Goal: Obtain resource: Obtain resource

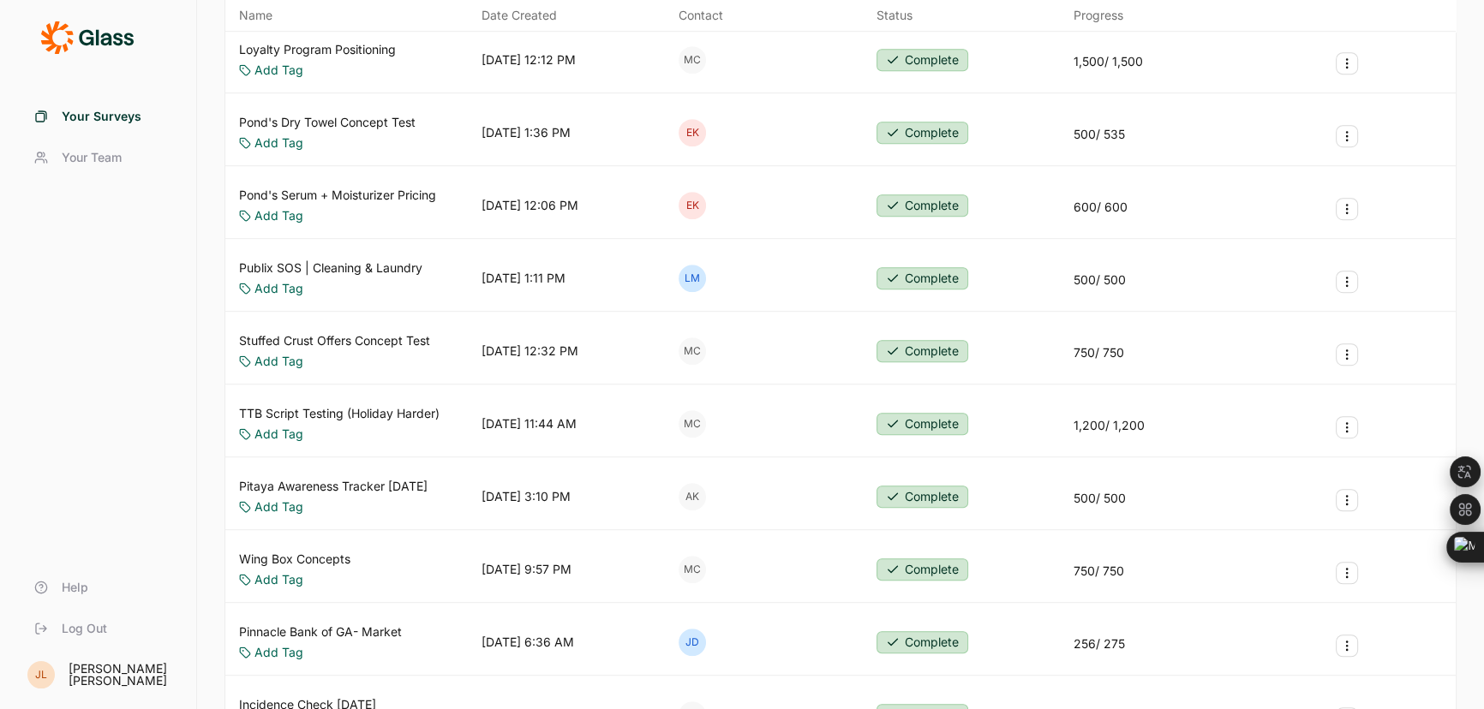
scroll to position [1324, 0]
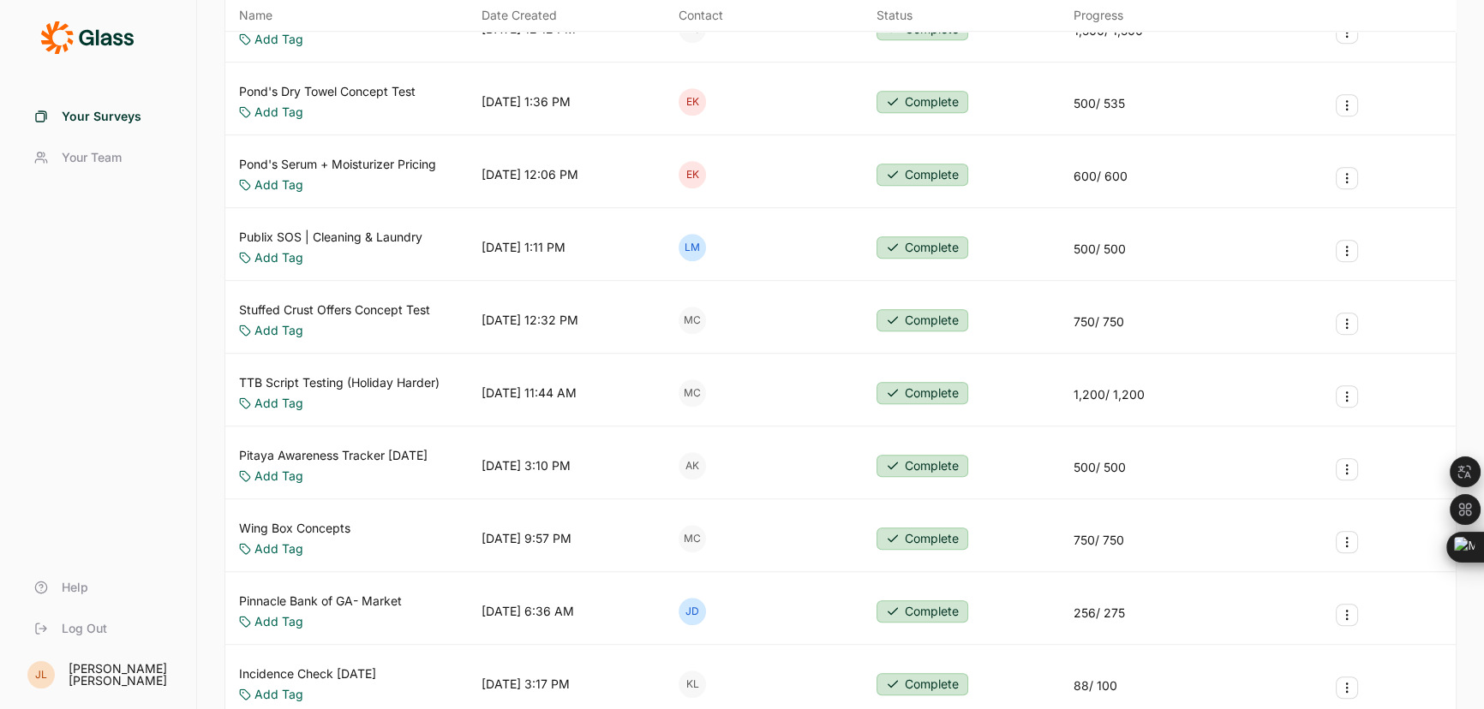
click at [343, 593] on link "Pinnacle Bank of GA- Market" at bounding box center [320, 601] width 163 height 17
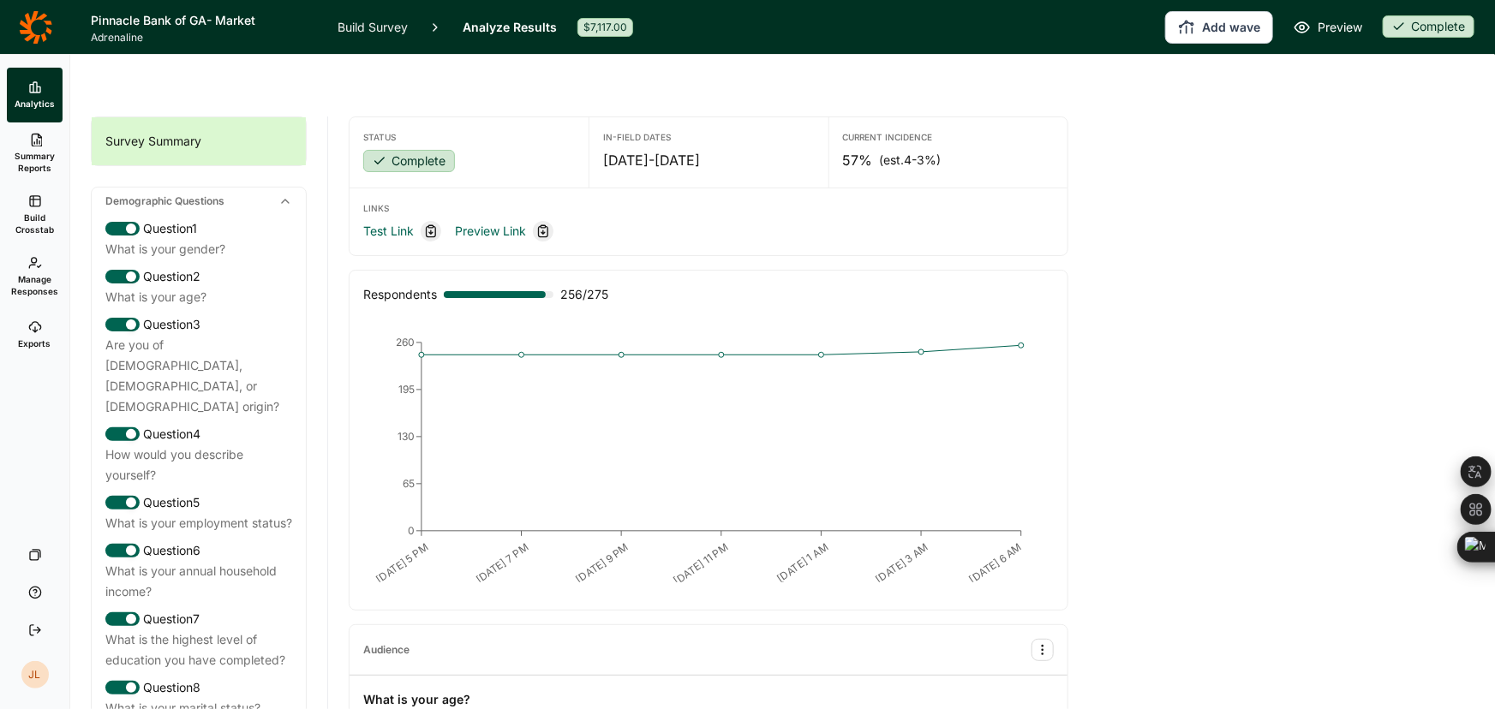
click at [46, 151] on span "Summary Reports" at bounding box center [35, 162] width 42 height 24
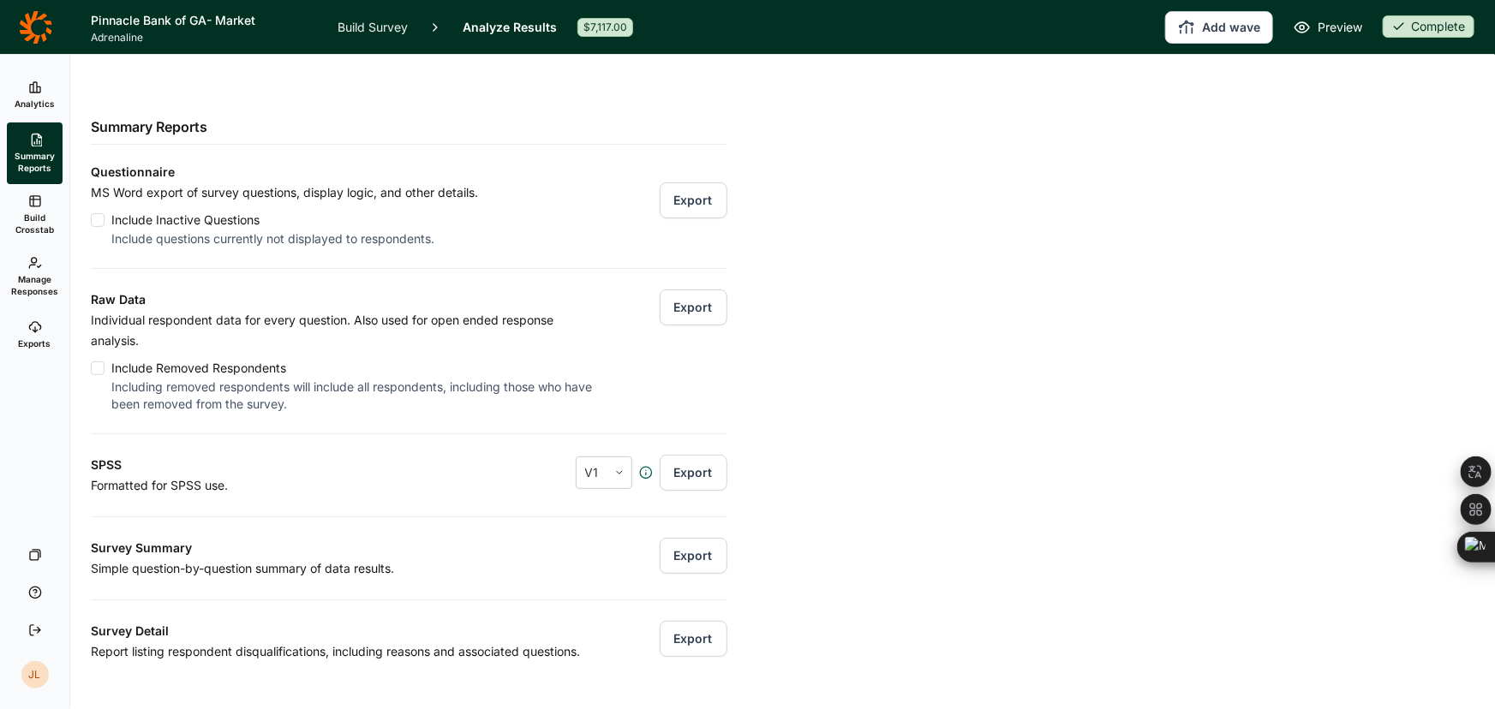
click at [36, 335] on link "Exports" at bounding box center [35, 335] width 56 height 55
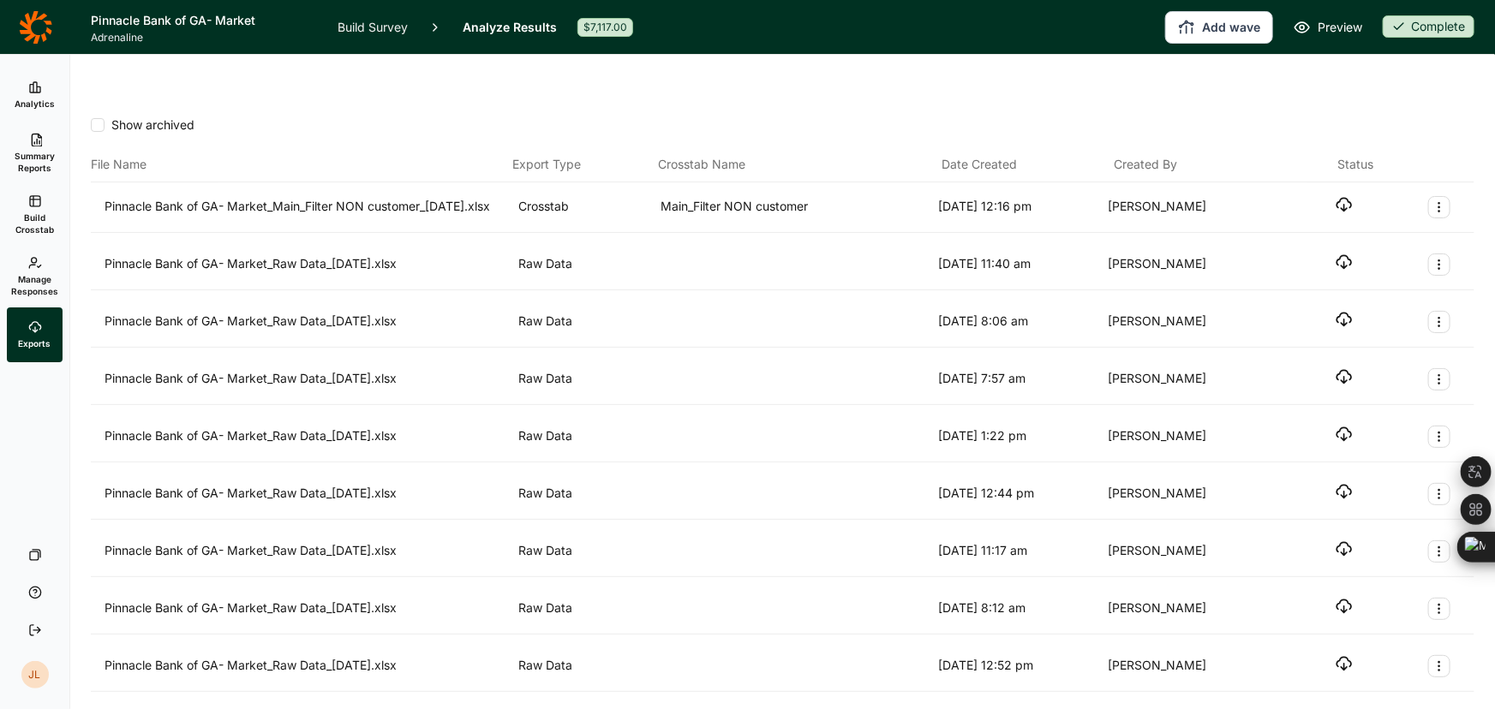
click at [1336, 196] on icon "button" at bounding box center [1344, 204] width 17 height 17
click at [33, 167] on span "Summary Reports" at bounding box center [35, 162] width 42 height 24
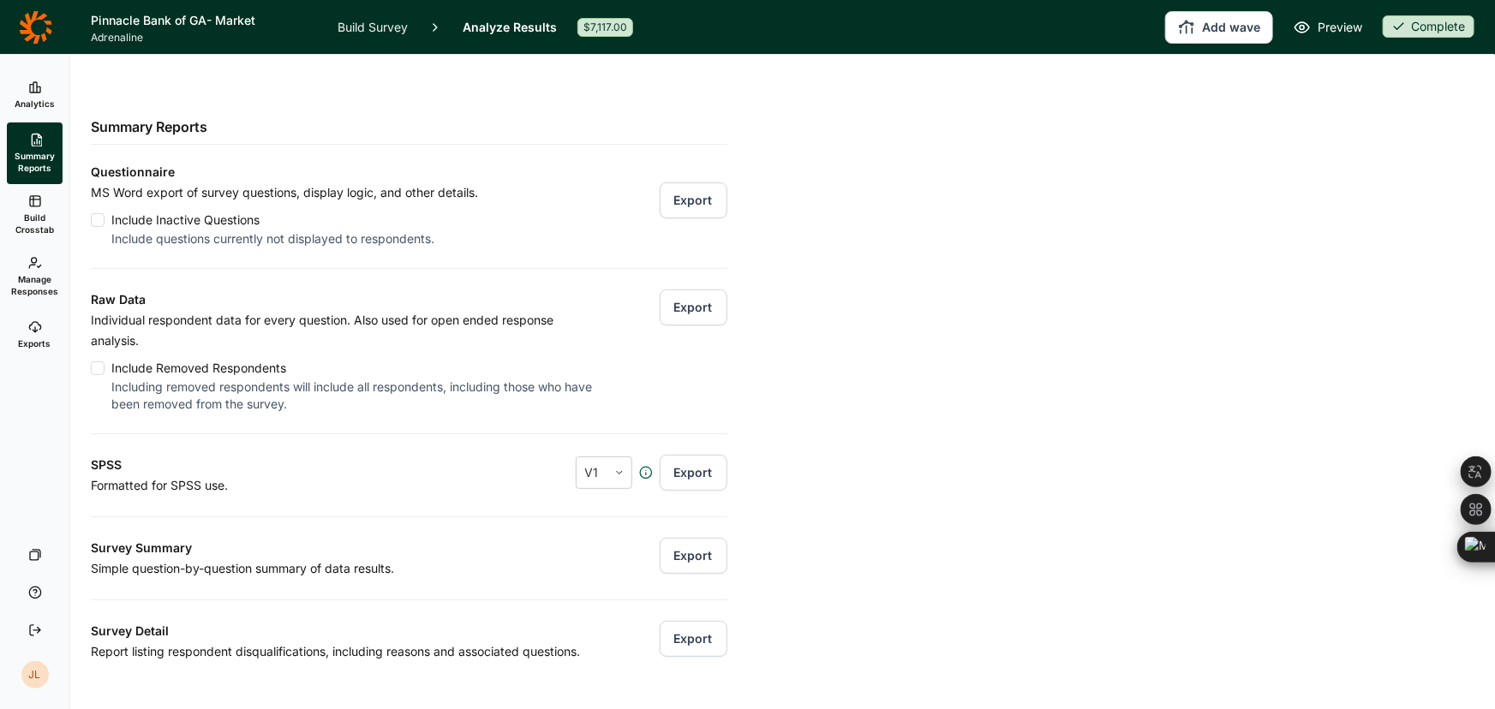
click at [44, 278] on span "Manage Responses" at bounding box center [34, 285] width 47 height 24
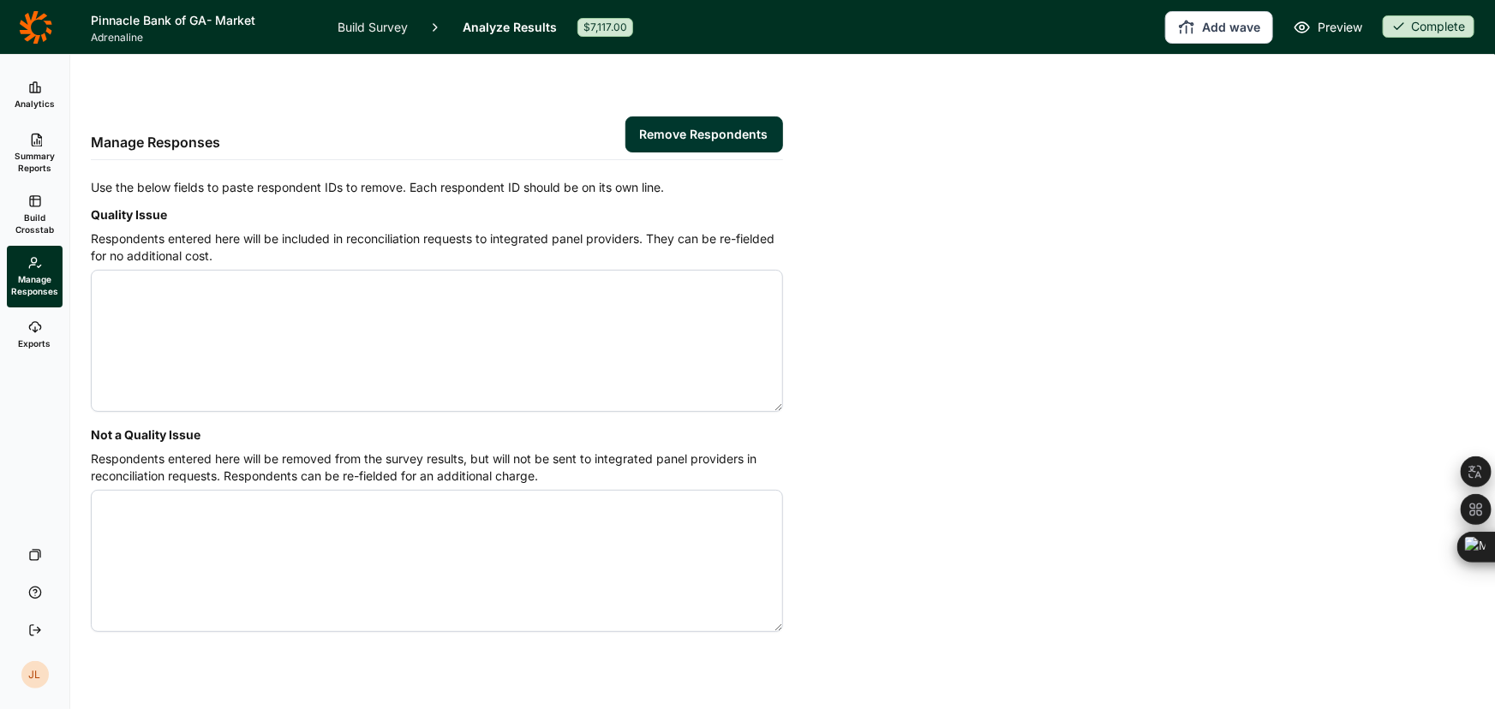
click at [45, 219] on span "Build Crosstab" at bounding box center [35, 224] width 42 height 24
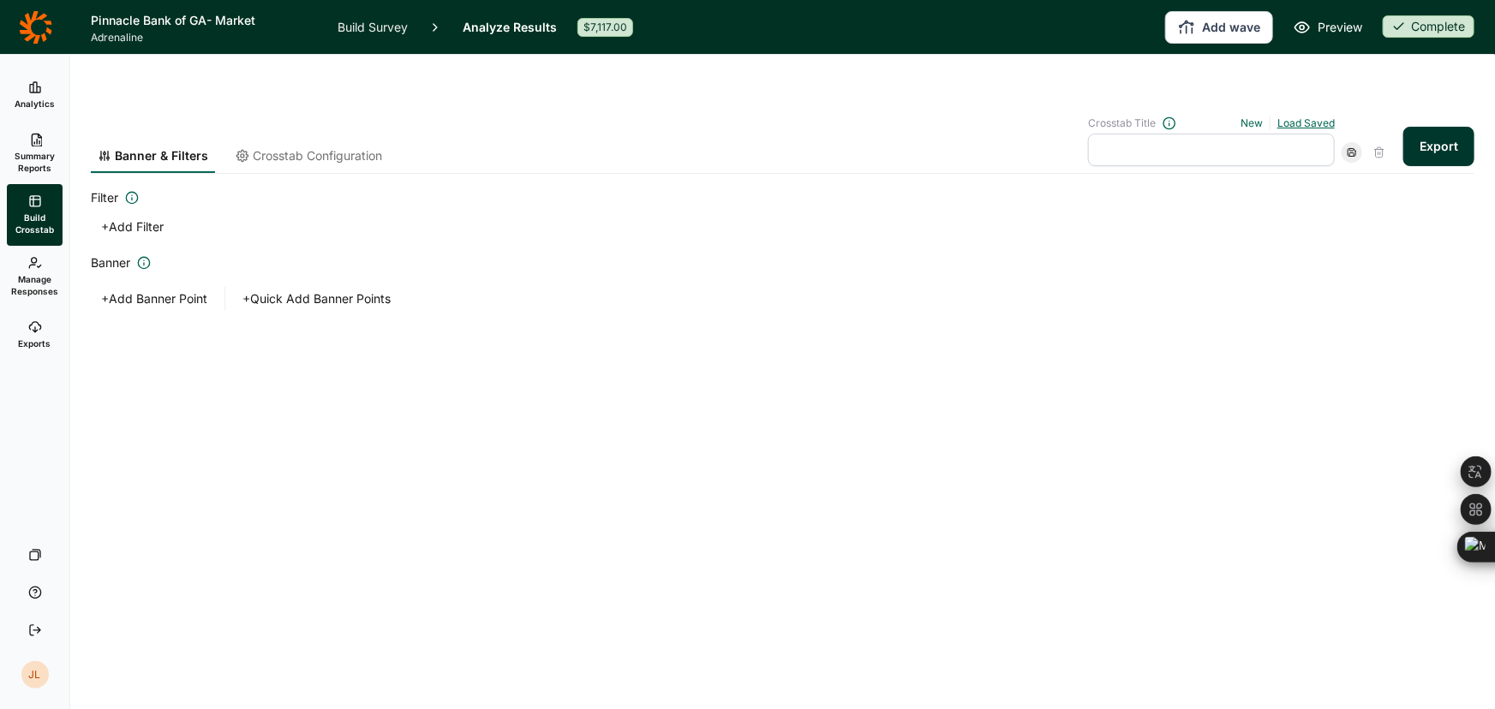
click at [1328, 117] on link "Load Saved" at bounding box center [1305, 123] width 57 height 13
click at [1192, 188] on div "Main_Filter NON customer" at bounding box center [1204, 200] width 247 height 24
type input "Main_Filter NON customer"
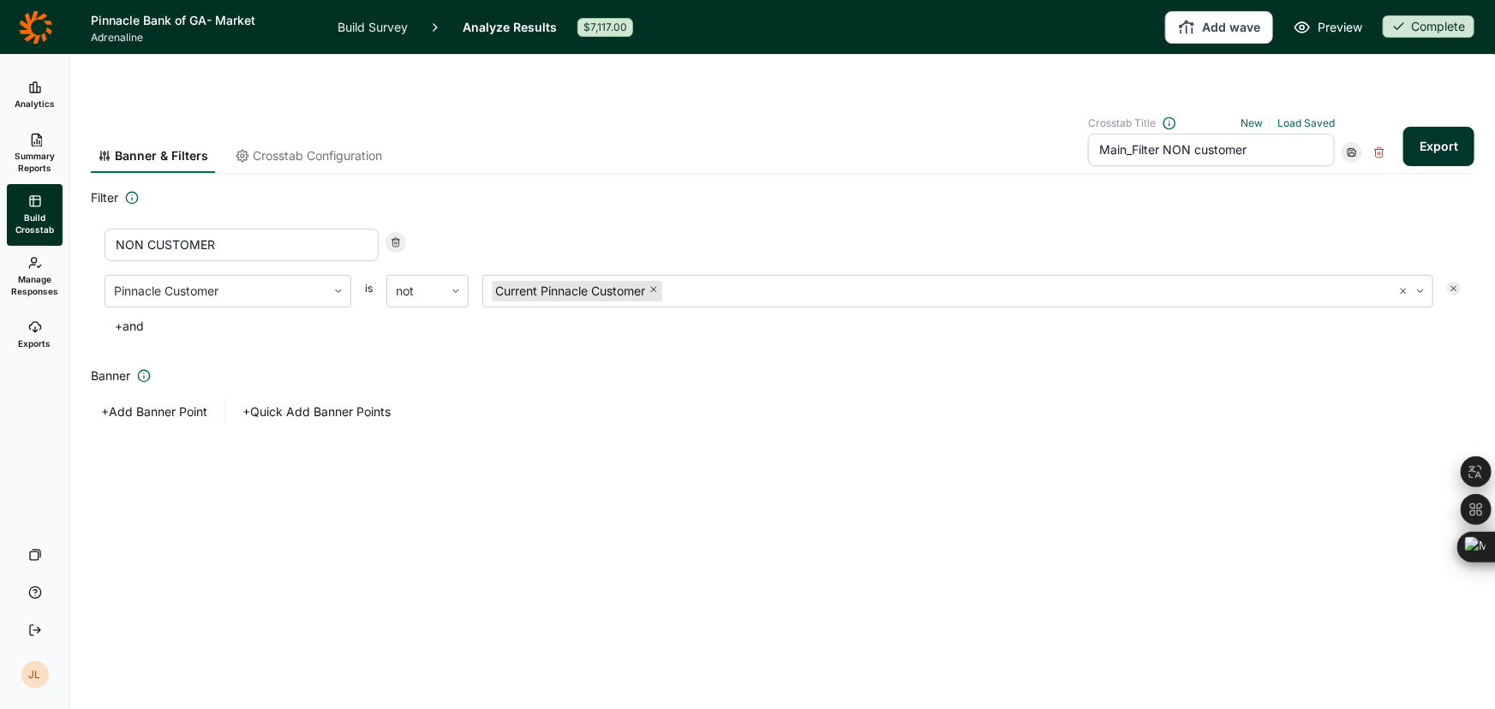
click at [1439, 127] on button "Export" at bounding box center [1438, 146] width 71 height 39
click at [28, 332] on icon at bounding box center [35, 327] width 14 height 14
